Goal: Task Accomplishment & Management: Complete application form

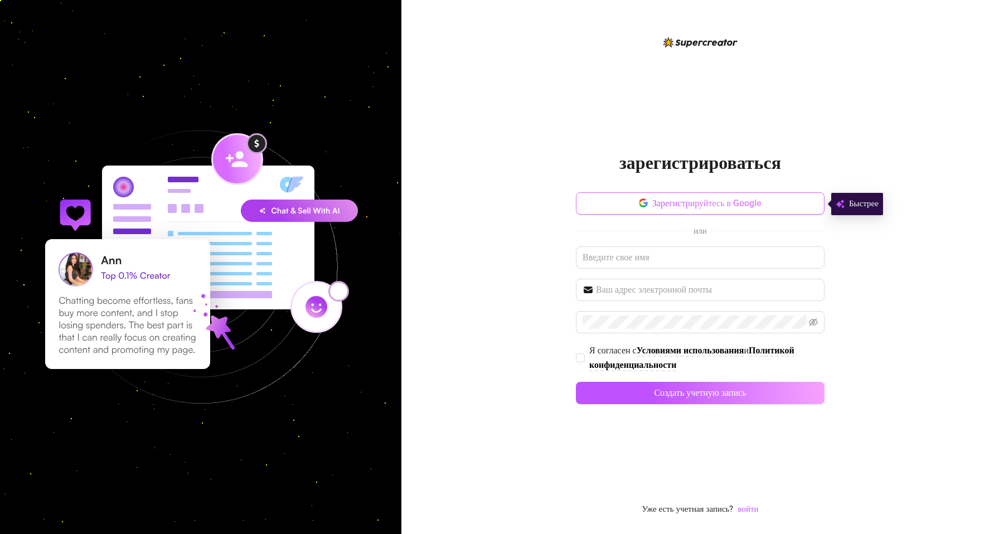
click at [737, 196] on button "Зарегистрируйтесь в Google" at bounding box center [700, 203] width 249 height 22
click at [699, 283] on span at bounding box center [700, 290] width 249 height 22
type input "ш"
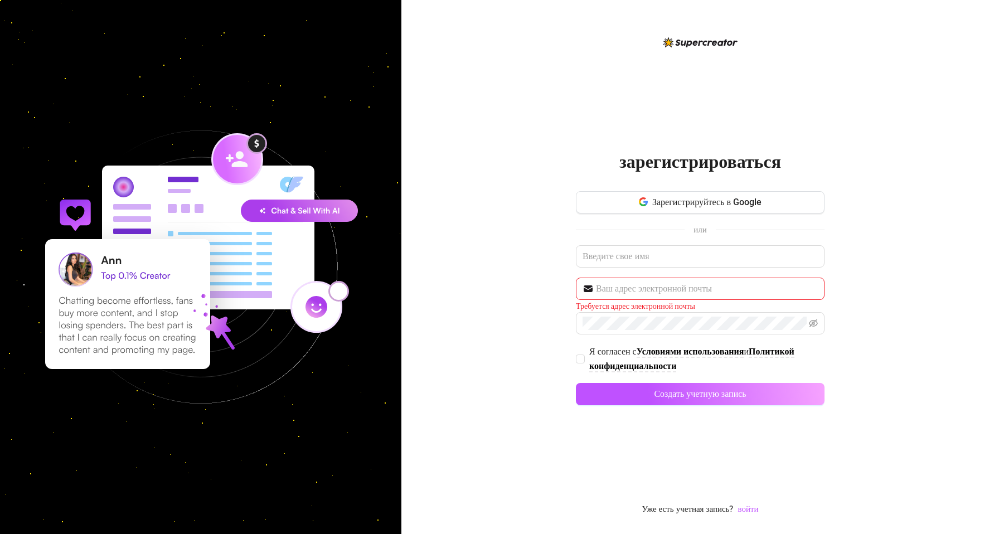
click at [691, 236] on span "или" at bounding box center [700, 229] width 31 height 14
click at [690, 247] on input "text" at bounding box center [700, 256] width 249 height 22
type input "Ш"
type input "[PERSON_NAME]"
click at [736, 290] on input "text" at bounding box center [707, 288] width 222 height 13
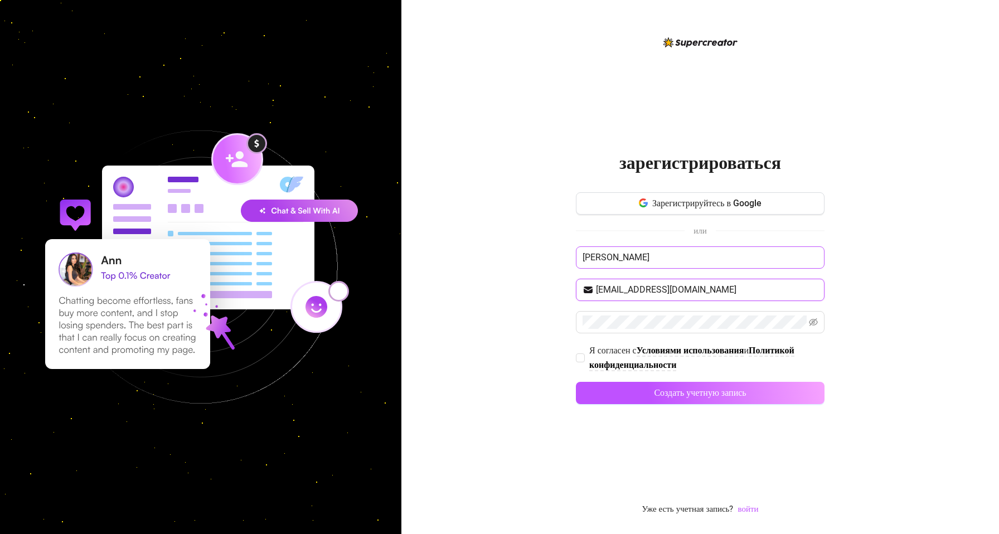
type input "[EMAIL_ADDRESS][DOMAIN_NAME]"
click at [658, 259] on input "[PERSON_NAME]" at bounding box center [700, 257] width 249 height 22
click at [748, 330] on span at bounding box center [700, 322] width 249 height 22
click at [697, 302] on div "Зарегистрируйтесь в Google или Ivan [EMAIL_ADDRESS][DOMAIN_NAME] Я согласен с У…" at bounding box center [700, 303] width 249 height 222
drag, startPoint x: 697, startPoint y: 302, endPoint x: 686, endPoint y: 303, distance: 10.6
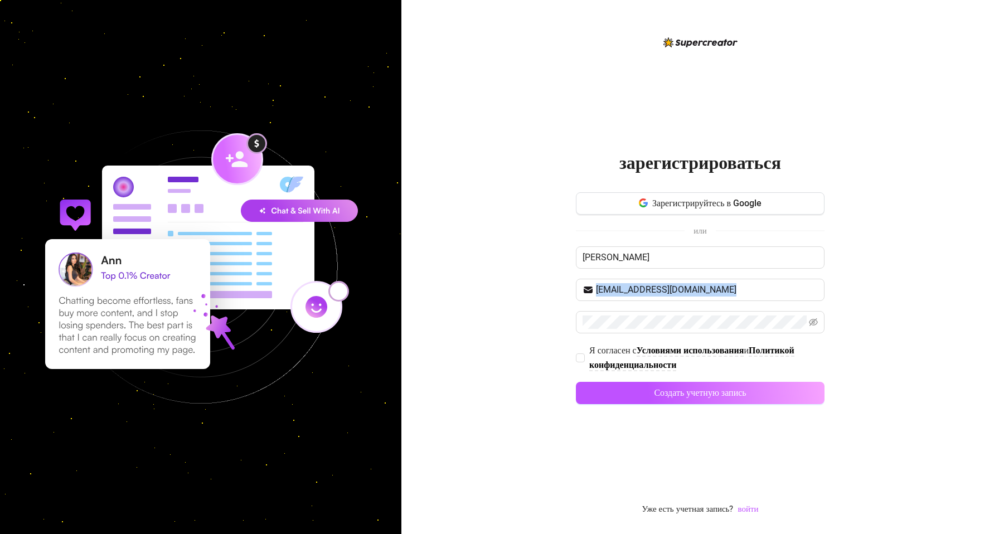
click at [695, 302] on div "Зарегистрируйтесь в Google или Ivan [EMAIL_ADDRESS][DOMAIN_NAME] Я согласен с У…" at bounding box center [700, 303] width 249 height 222
click at [580, 359] on input "Я согласен с Условиями использования и Политикой конфиденциальности" at bounding box center [580, 357] width 8 height 8
checkbox input "true"
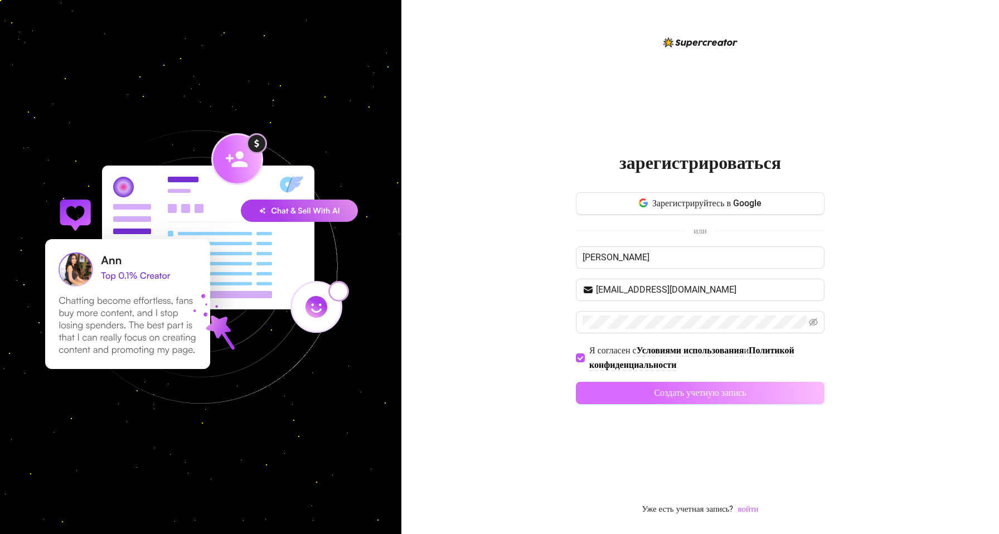
click at [625, 389] on button "Создать учетную запись" at bounding box center [700, 393] width 249 height 22
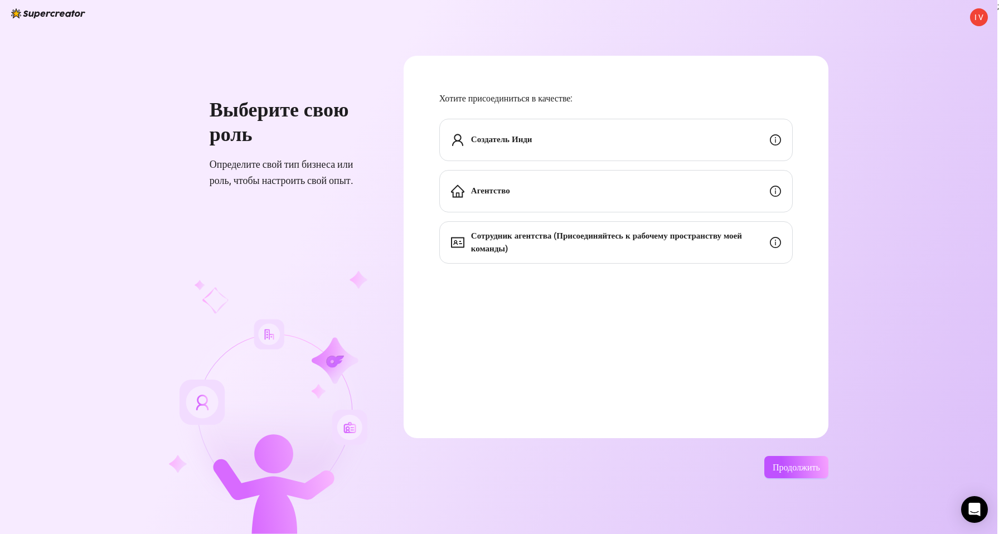
click at [618, 195] on div "Агентство" at bounding box center [615, 191] width 353 height 42
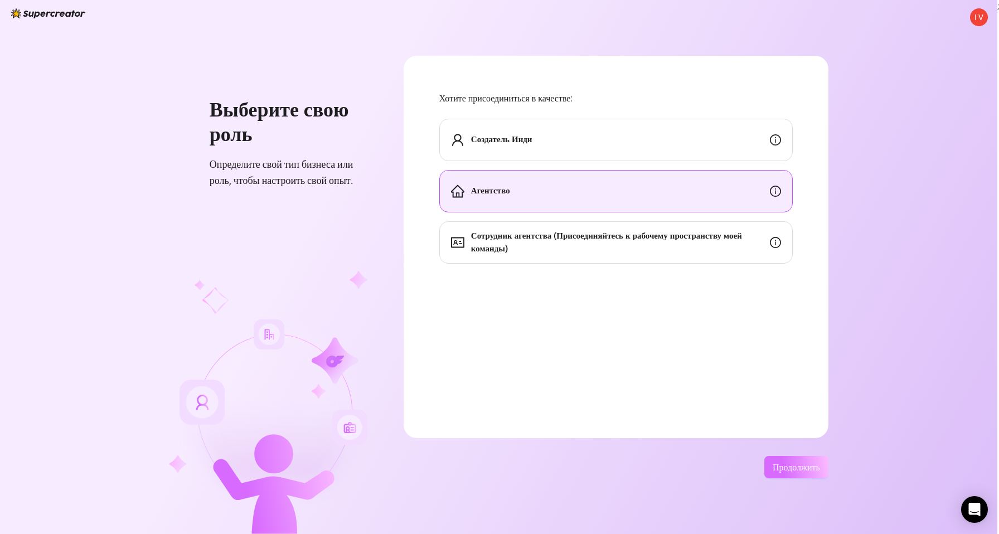
click at [800, 465] on span "Продолжить" at bounding box center [796, 467] width 47 height 11
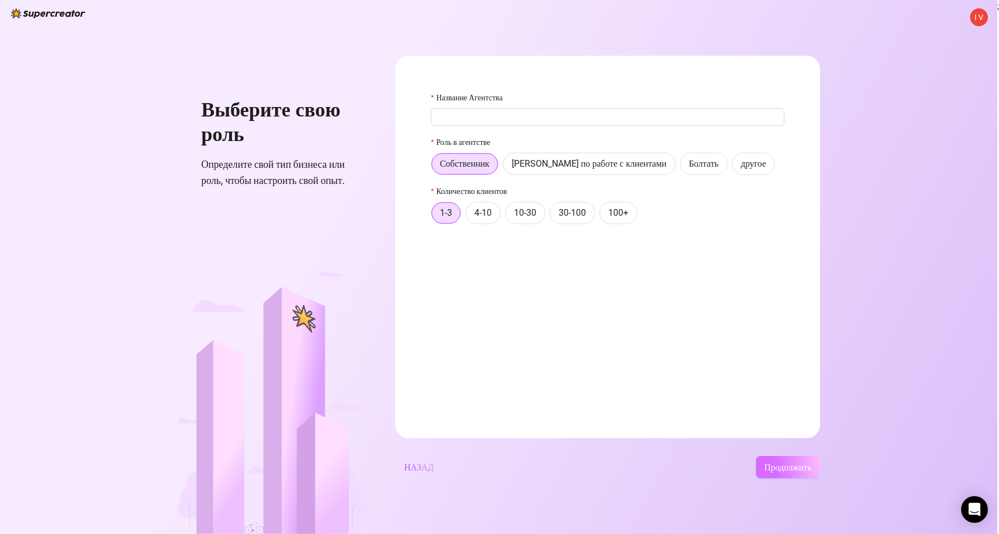
type input "<"
type input "BVK_Agency"
click at [793, 458] on button "Продолжить" at bounding box center [788, 467] width 64 height 22
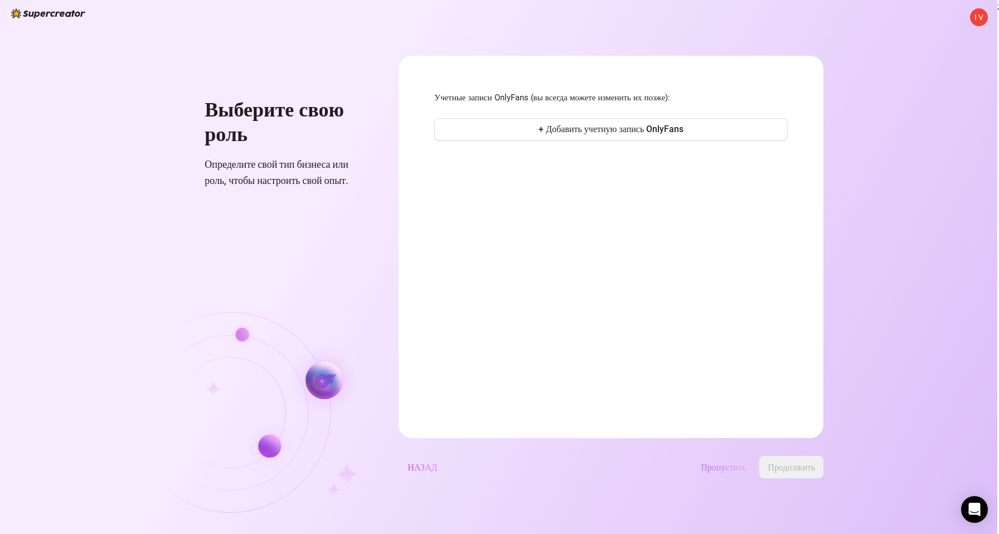
click at [746, 464] on span "Пропустить" at bounding box center [723, 467] width 45 height 11
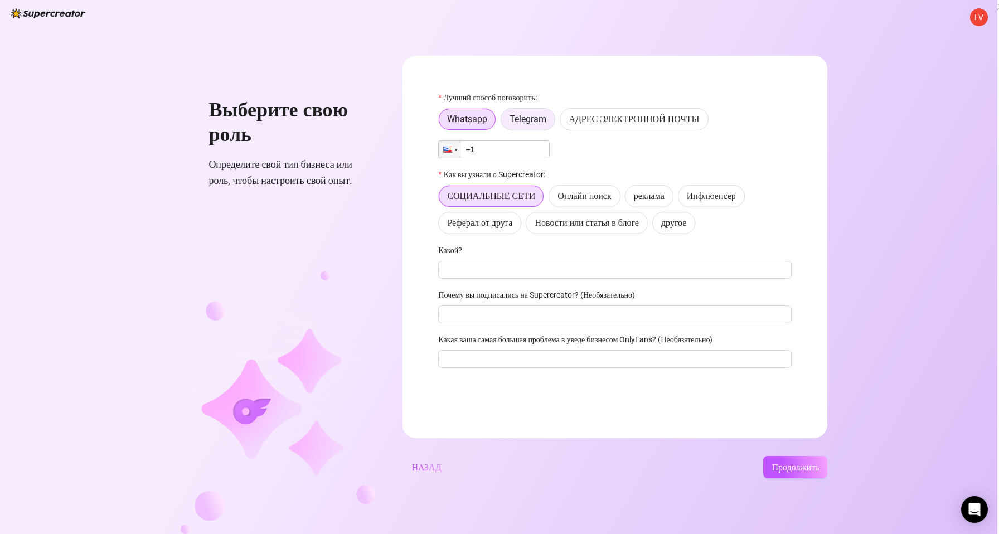
click at [537, 122] on span "Telegram" at bounding box center [527, 119] width 37 height 11
click at [504, 122] on input "Telegram" at bounding box center [504, 122] width 0 height 0
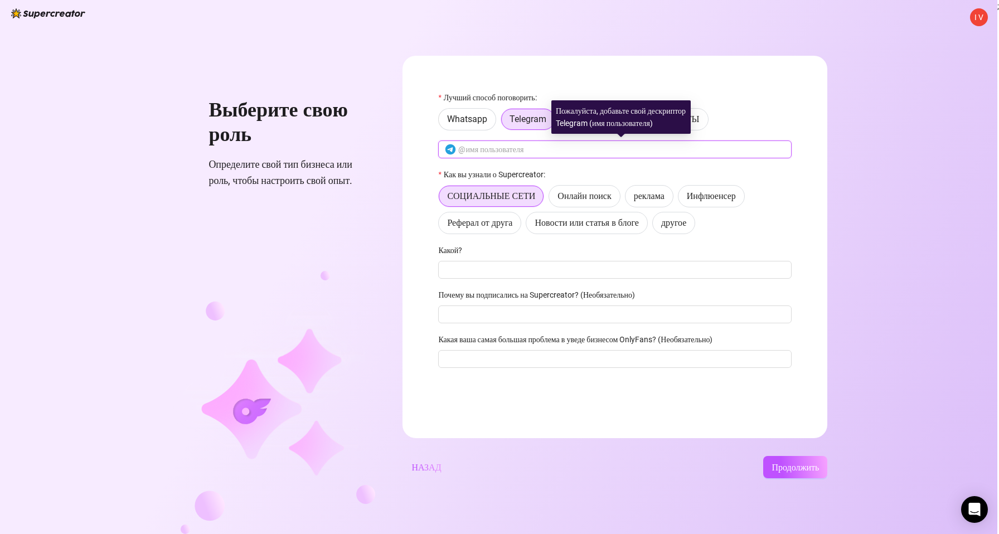
type input "t"
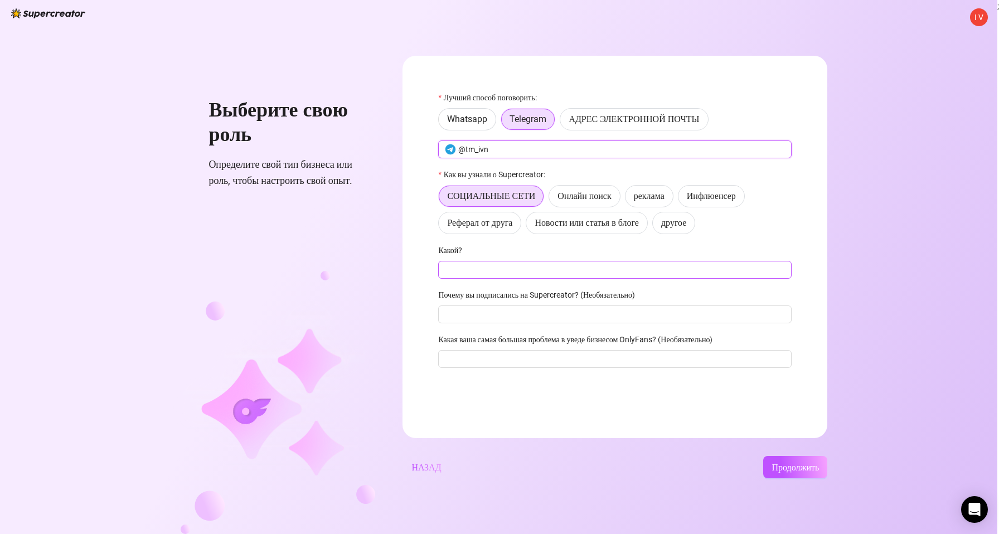
type input "@tm_ivn"
click at [556, 266] on input "Какой?" at bounding box center [614, 270] width 353 height 18
click at [776, 461] on button "Продолжить" at bounding box center [795, 467] width 64 height 22
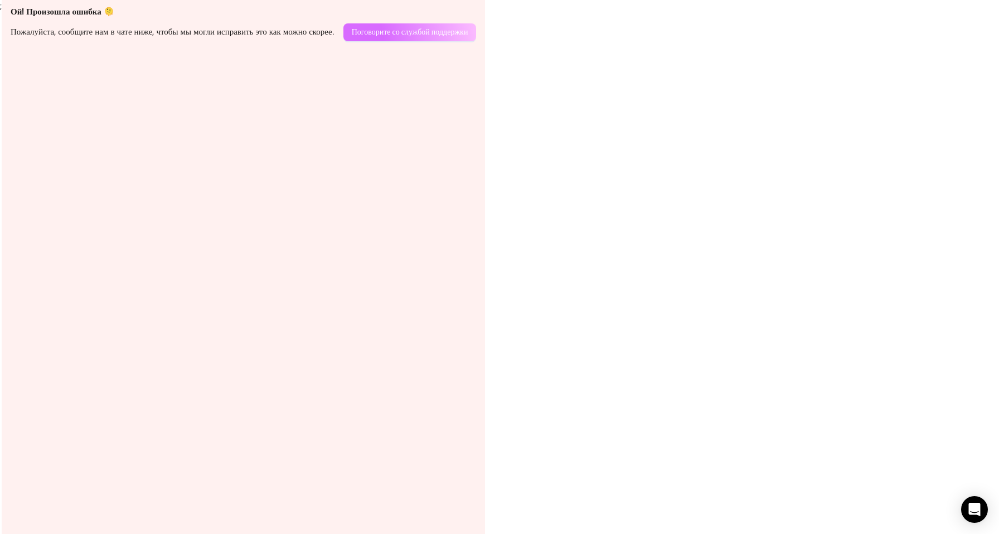
click at [403, 27] on span "Поговорите со службой поддержки" at bounding box center [410, 31] width 117 height 9
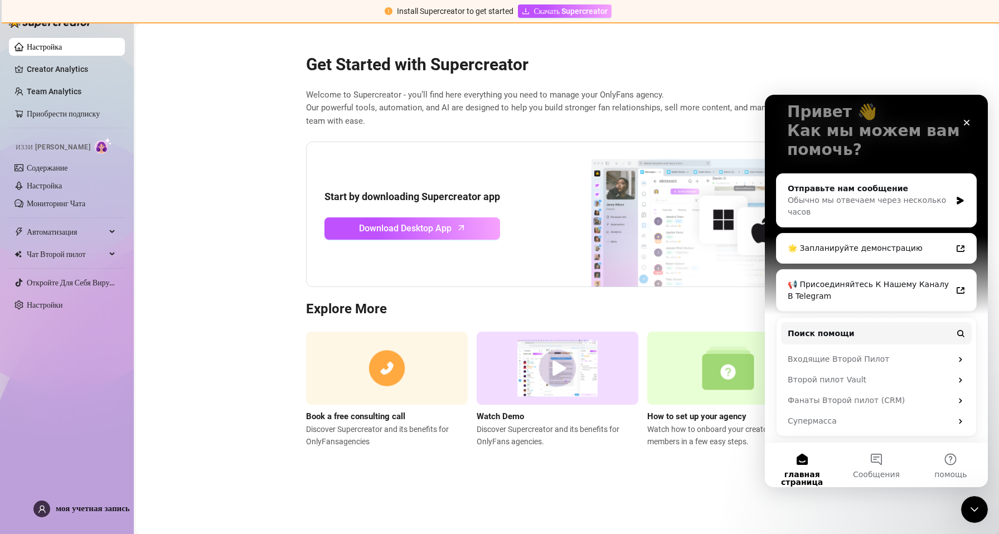
scroll to position [71, 0]
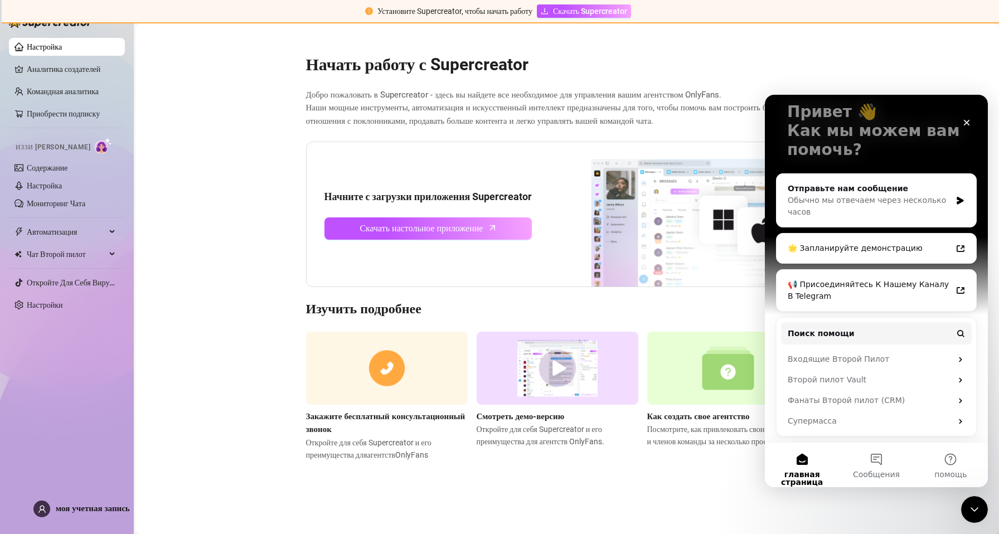
click at [228, 307] on main "Начать работу с Supercreator Добро пожаловать в Supercreator - здесь вы найдете…" at bounding box center [566, 278] width 863 height 511
click at [89, 71] on link "Аналитика создателей" at bounding box center [71, 69] width 89 height 18
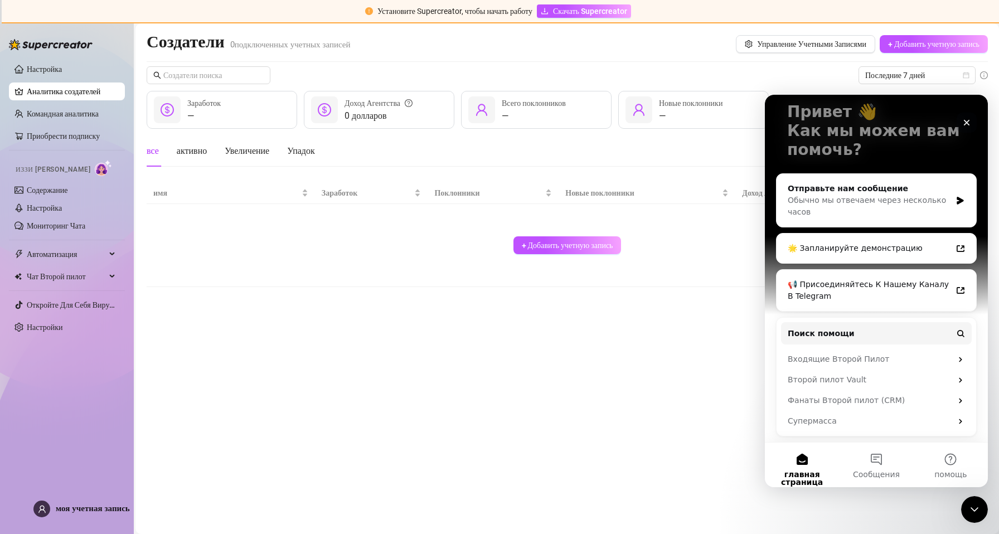
click at [969, 120] on icon "ЗАКРЫТЬ" at bounding box center [967, 123] width 6 height 6
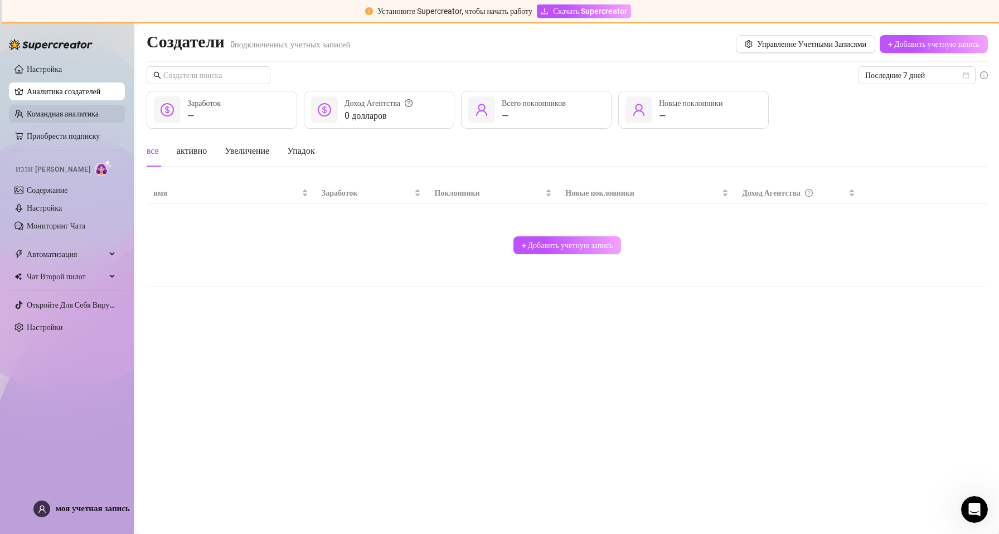
click at [60, 109] on link "Командная аналитика" at bounding box center [63, 113] width 72 height 9
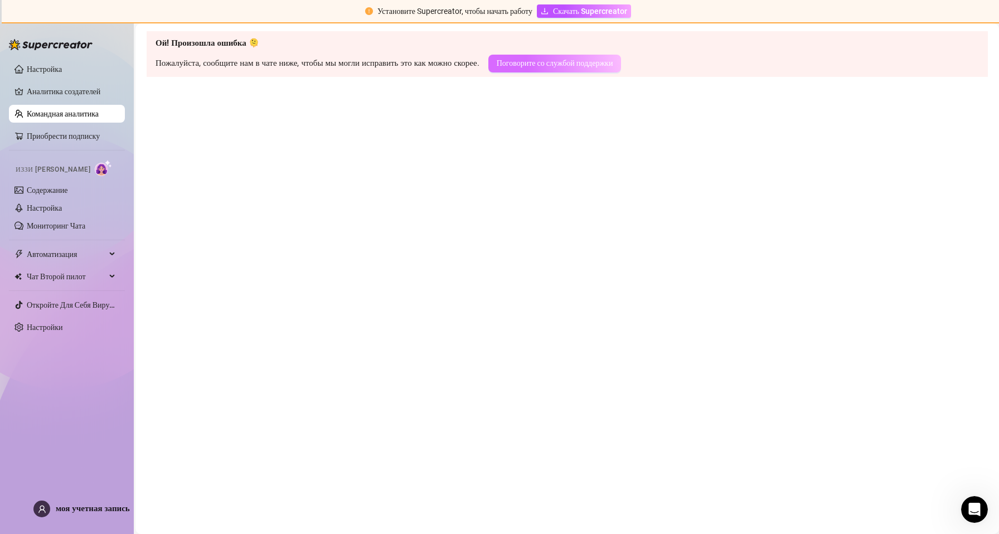
click at [613, 59] on span "Поговорите со службой поддержки" at bounding box center [555, 63] width 117 height 9
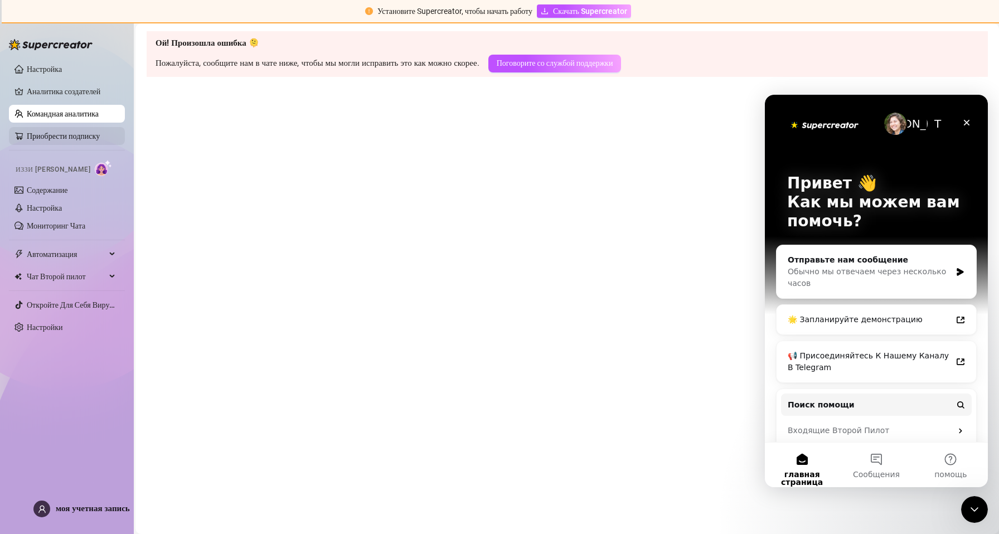
click at [73, 133] on link "Приобрести подписку" at bounding box center [63, 136] width 73 height 9
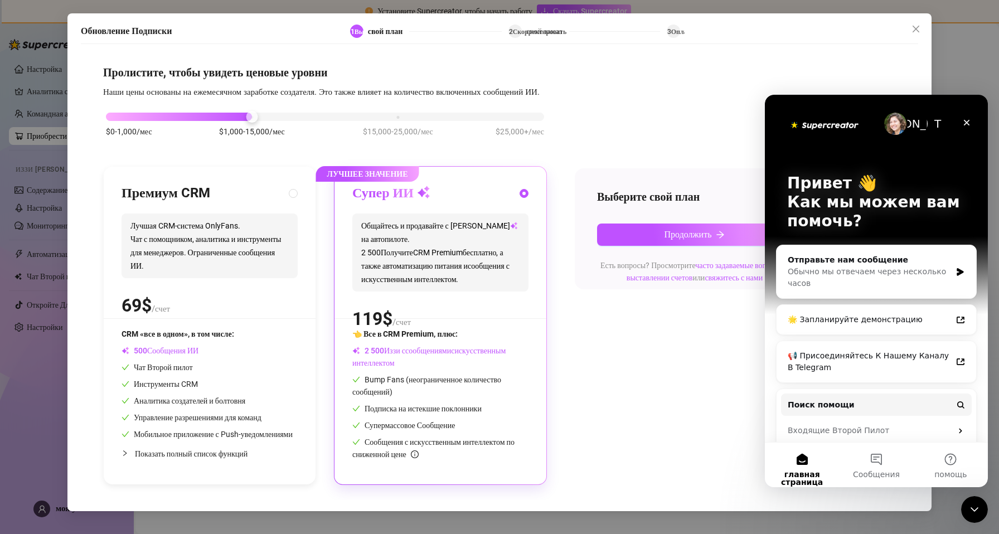
click at [52, 192] on div "Обновление Подписки 1Выберите свой план 2Скорректировать свой заказ 3Оплата Про…" at bounding box center [499, 267] width 999 height 534
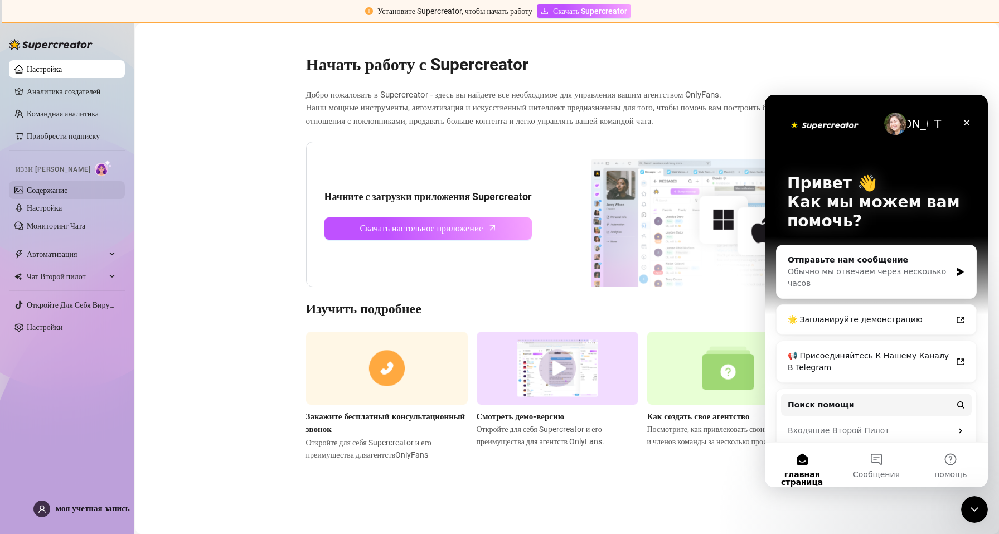
click at [64, 192] on link "Содержание" at bounding box center [47, 190] width 41 height 9
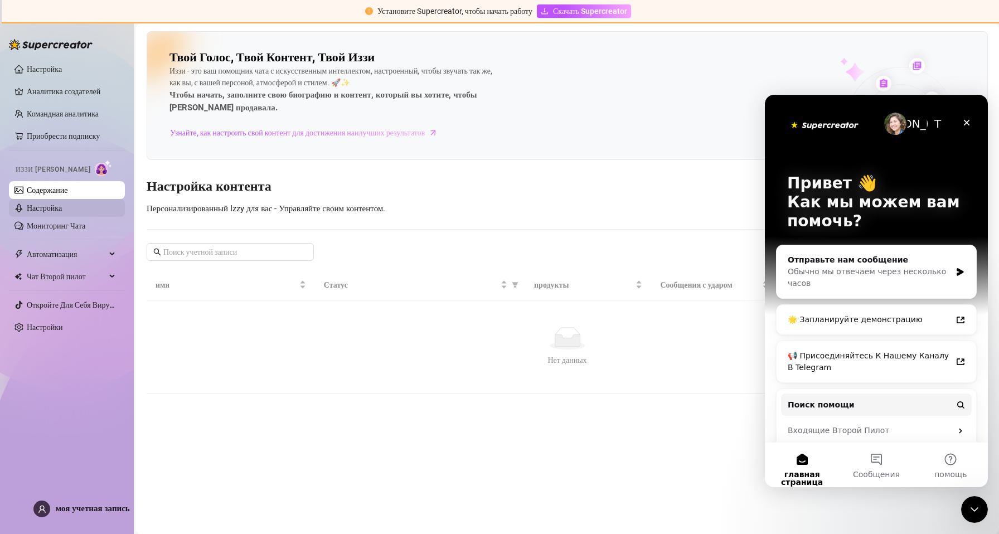
click at [62, 212] on link "Настройка" at bounding box center [44, 207] width 35 height 9
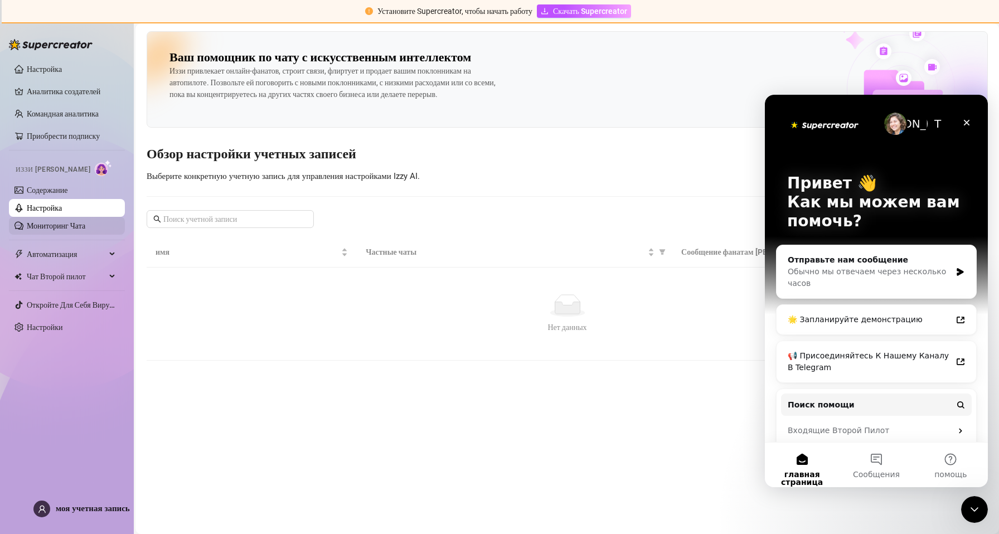
click at [69, 221] on link "Мониторинг Чата" at bounding box center [56, 225] width 59 height 9
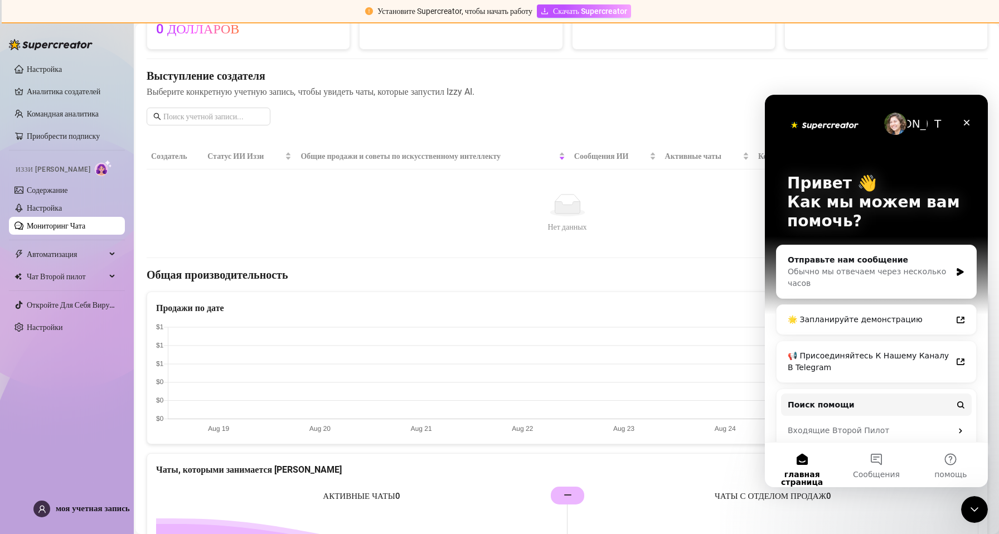
scroll to position [115, 0]
click at [89, 303] on link "Откройте Для Себя Вирусные Видео" at bounding box center [88, 304] width 122 height 9
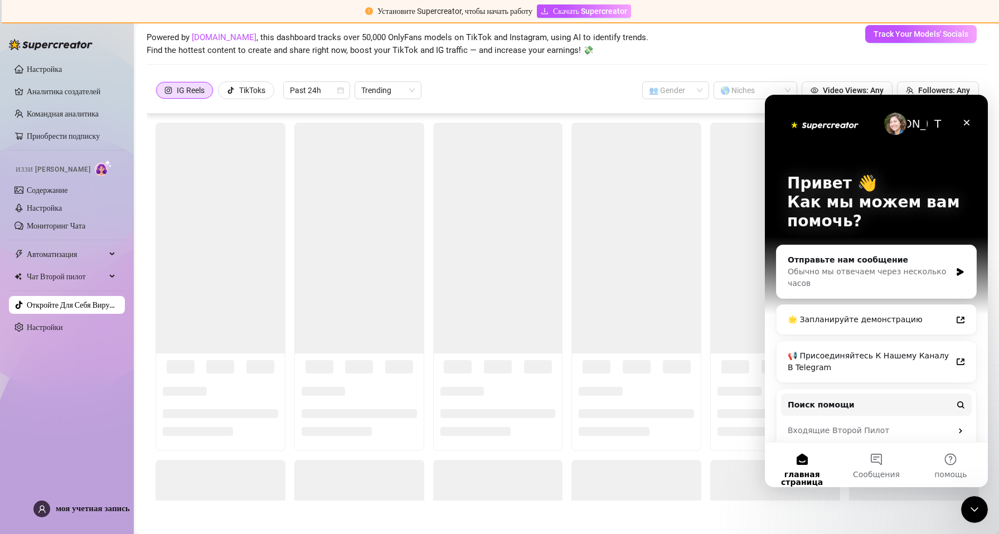
scroll to position [48, 0]
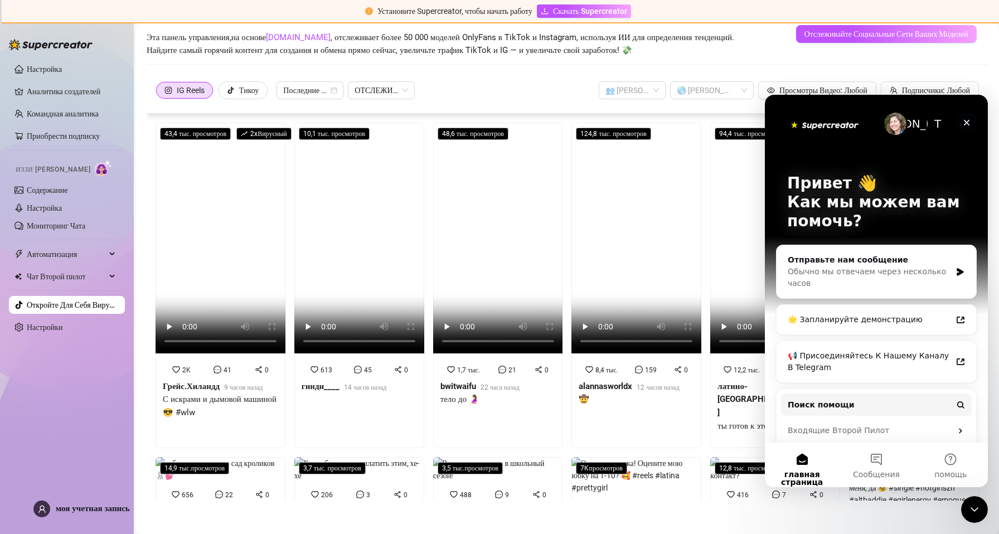
click at [967, 125] on icon "ЗАКРЫТЬ" at bounding box center [966, 122] width 9 height 9
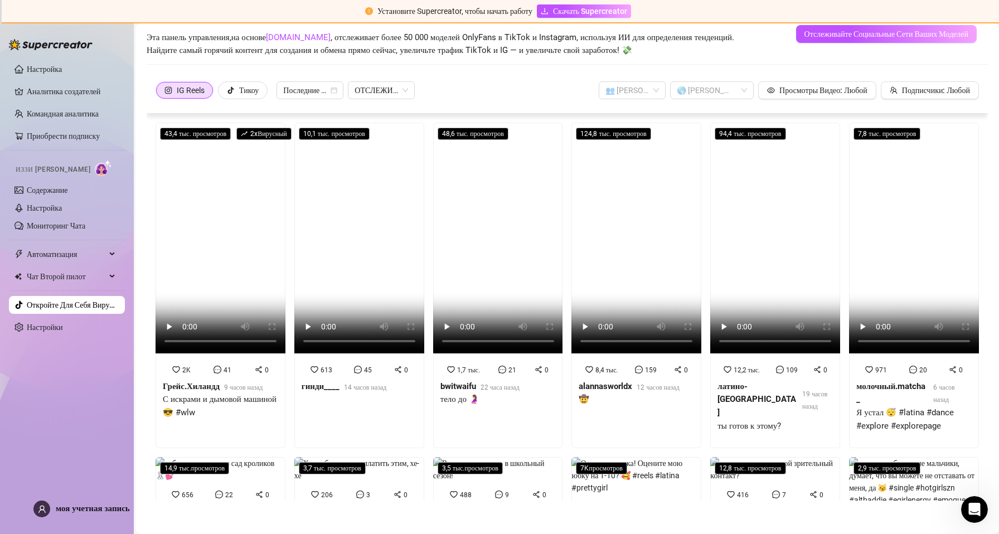
click at [41, 59] on ul "Настройка Аналитика создателей Командная аналитика Приобрести подписку ИЗЗИ АЙ …" at bounding box center [67, 198] width 116 height 285
click at [40, 74] on link "Настройка" at bounding box center [44, 69] width 35 height 9
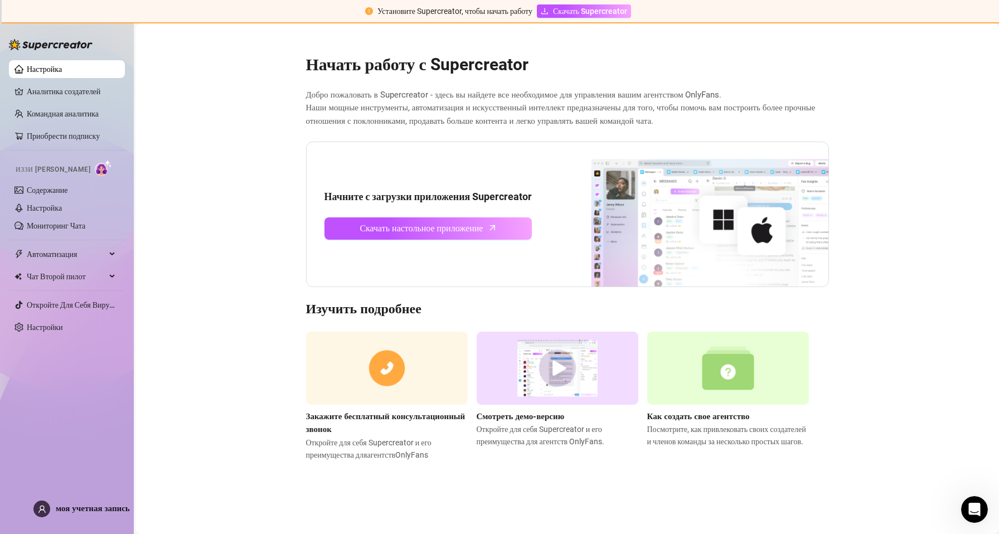
click at [570, 365] on img at bounding box center [558, 368] width 162 height 73
